Goal: Task Accomplishment & Management: Use online tool/utility

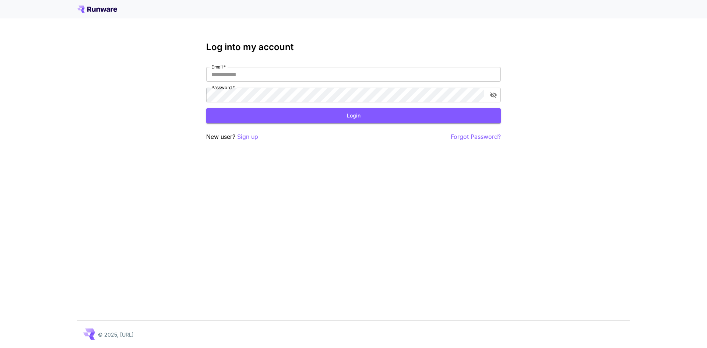
type input "**********"
click at [358, 120] on button "Login" at bounding box center [353, 115] width 295 height 15
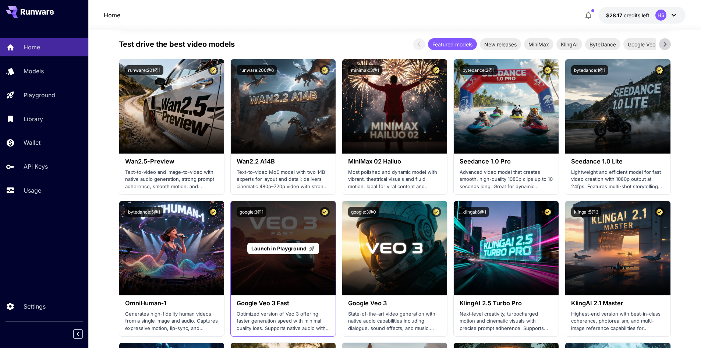
scroll to position [184, 0]
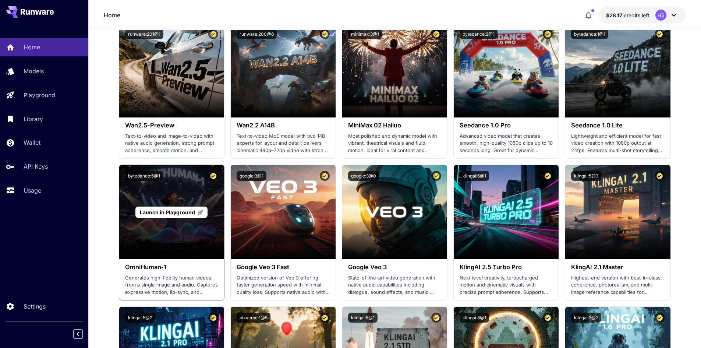
click at [176, 212] on span "Launch in Playground" at bounding box center [167, 212] width 55 height 6
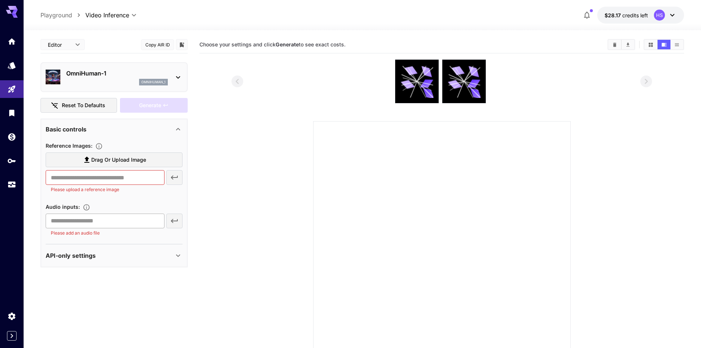
click at [137, 223] on input "text" at bounding box center [105, 221] width 119 height 15
click at [135, 224] on input "text" at bounding box center [105, 221] width 119 height 15
click at [115, 257] on div "API-only settings" at bounding box center [110, 255] width 128 height 9
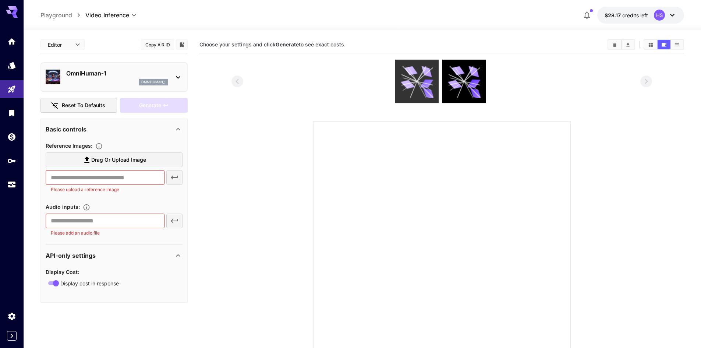
click at [425, 74] on icon at bounding box center [426, 71] width 13 height 11
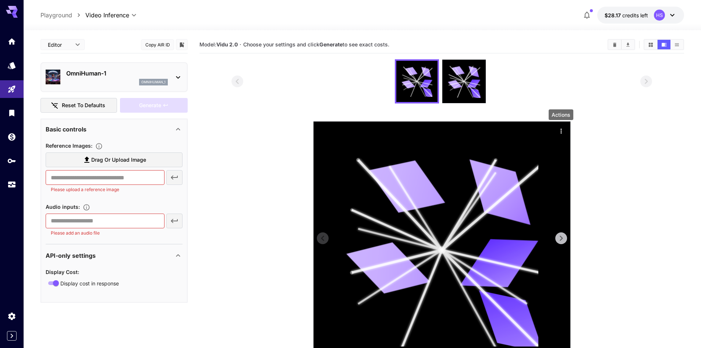
click at [560, 131] on icon "Actions" at bounding box center [561, 130] width 7 height 7
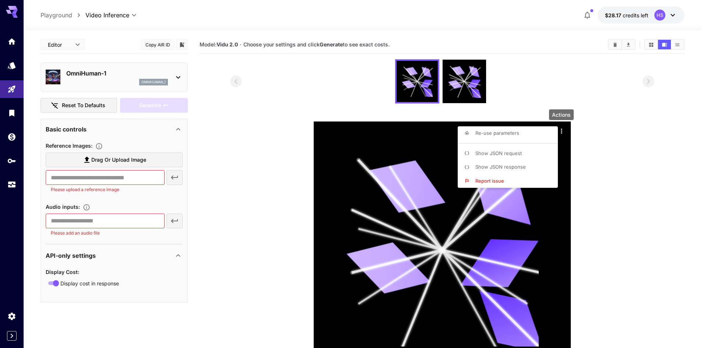
click at [568, 138] on div at bounding box center [353, 174] width 707 height 348
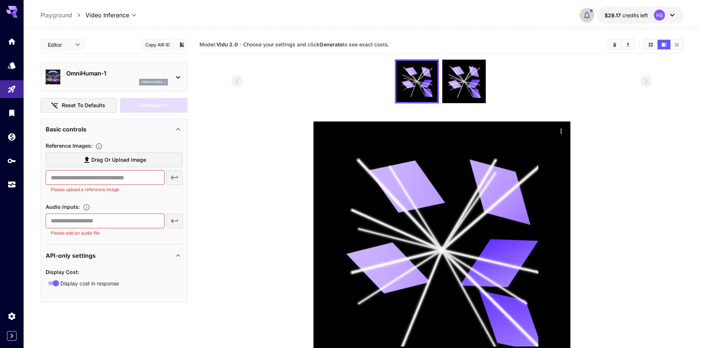
click at [591, 16] on icon "button" at bounding box center [587, 15] width 9 height 9
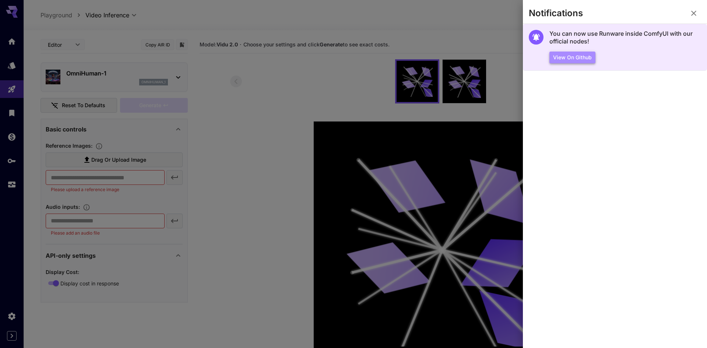
click at [562, 58] on button "View on Github" at bounding box center [572, 58] width 46 height 12
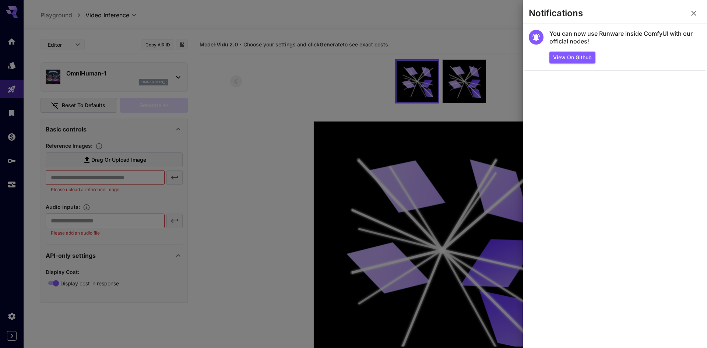
click at [247, 74] on div at bounding box center [353, 174] width 707 height 348
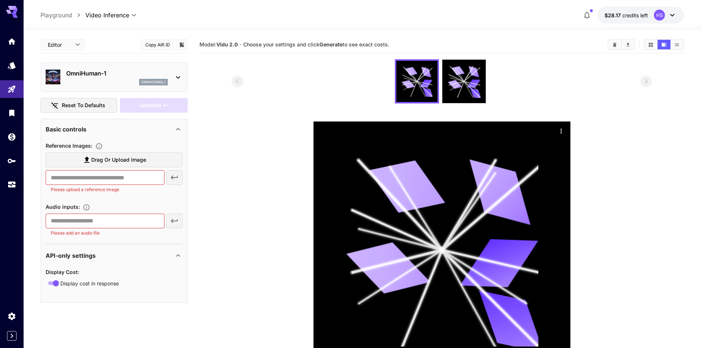
click at [591, 14] on icon "button" at bounding box center [587, 15] width 9 height 9
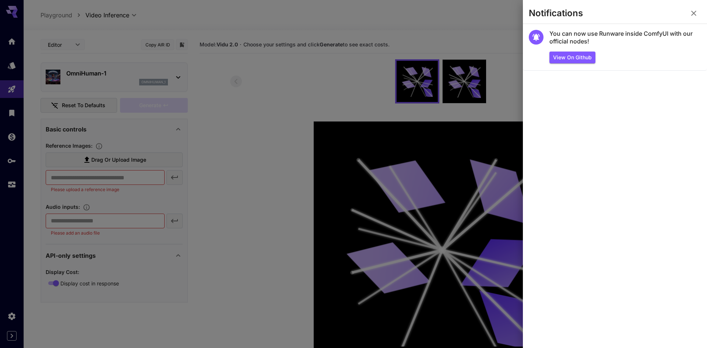
click at [591, 15] on section "Notifications" at bounding box center [615, 15] width 184 height 18
click at [694, 11] on icon "button" at bounding box center [693, 13] width 9 height 9
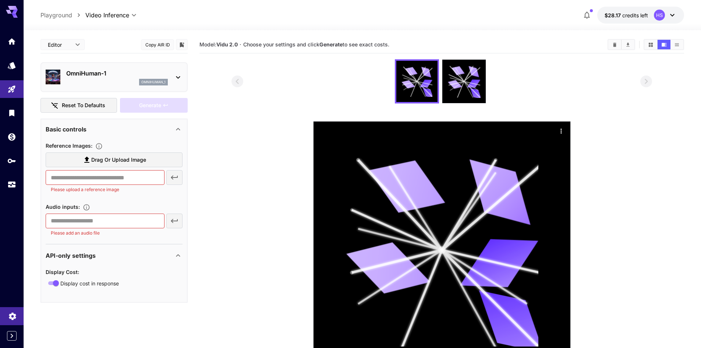
click at [6, 311] on link at bounding box center [12, 316] width 24 height 18
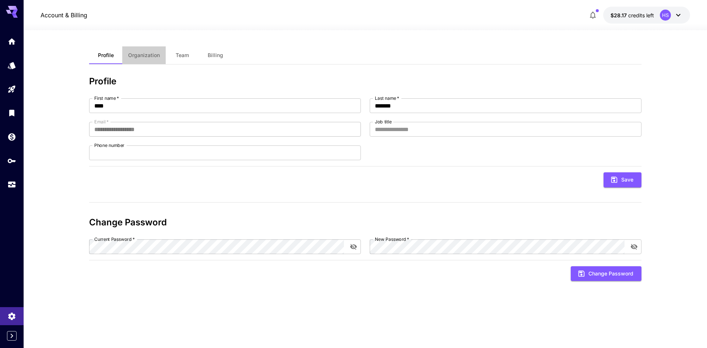
click at [145, 55] on span "Organization" at bounding box center [144, 55] width 32 height 7
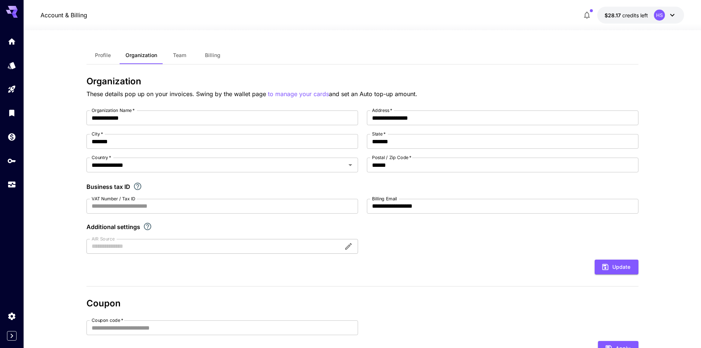
click at [148, 52] on button "Organization" at bounding box center [141, 55] width 43 height 18
click at [177, 55] on span "Team" at bounding box center [179, 55] width 13 height 7
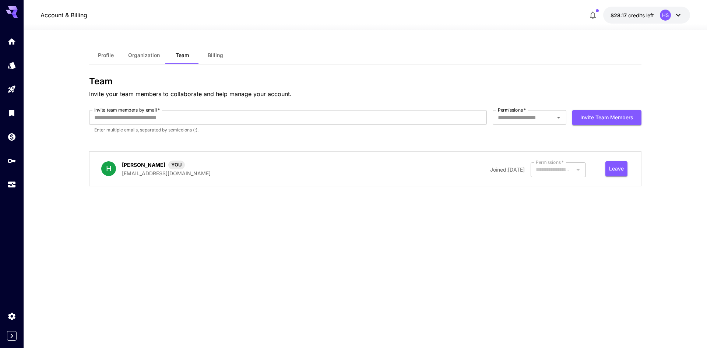
click at [200, 55] on button "Billing" at bounding box center [215, 55] width 33 height 18
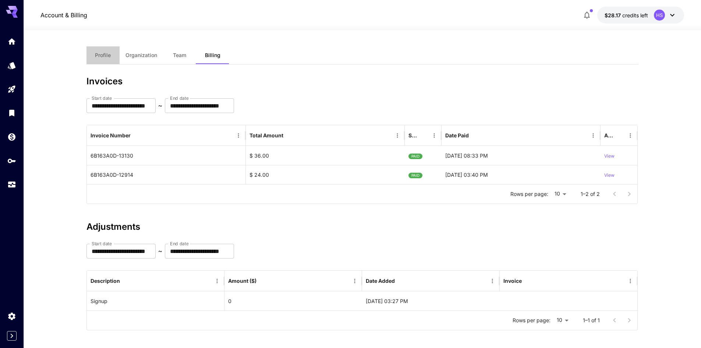
click at [99, 56] on span "Profile" at bounding box center [103, 55] width 16 height 7
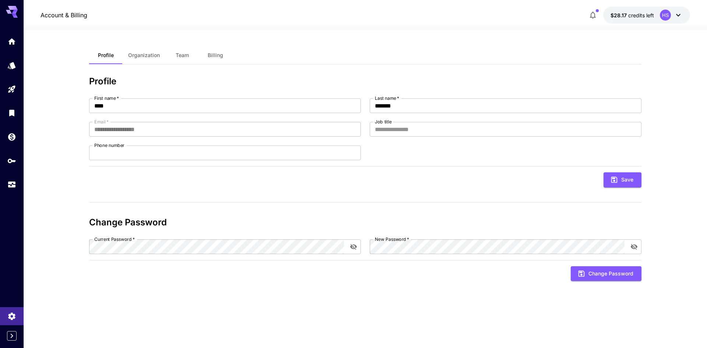
click at [11, 12] on icon at bounding box center [12, 10] width 12 height 8
click at [557, 30] on div at bounding box center [365, 25] width 683 height 9
click at [598, 13] on button "button" at bounding box center [592, 15] width 15 height 15
